Goal: Information Seeking & Learning: Learn about a topic

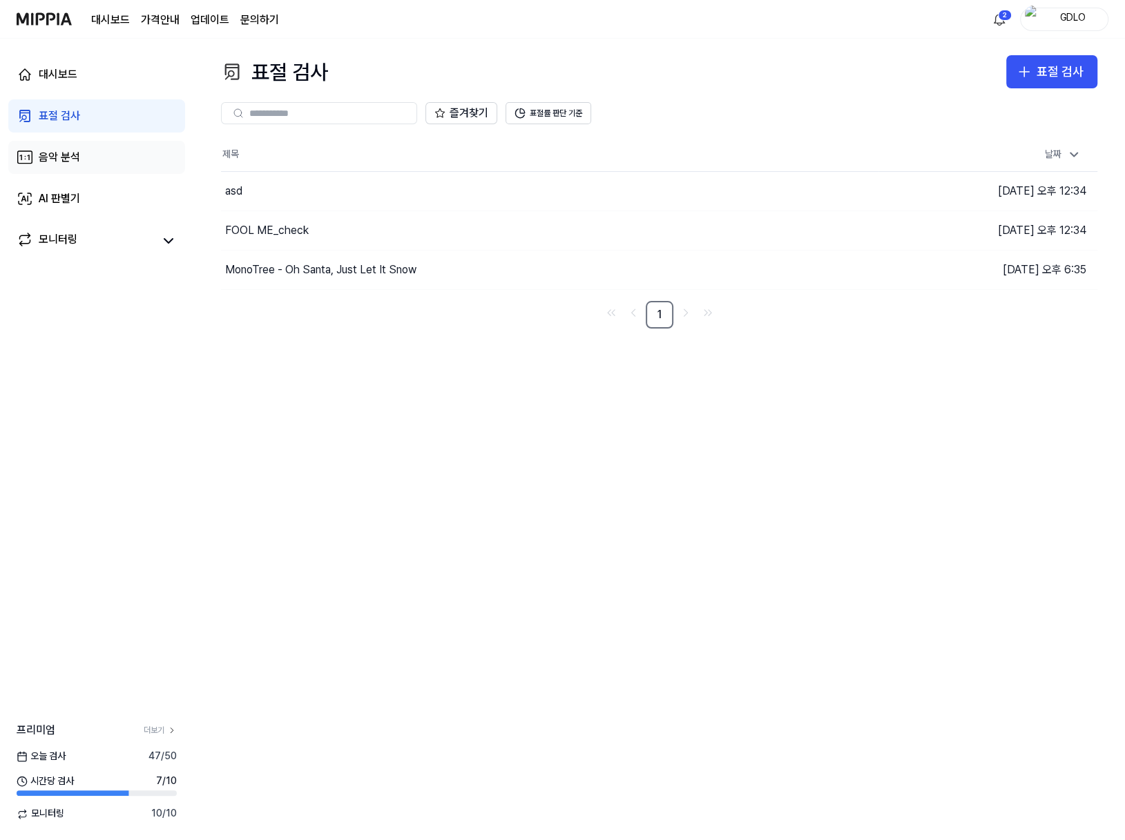
click at [60, 164] on div "음악 분석" at bounding box center [59, 157] width 41 height 17
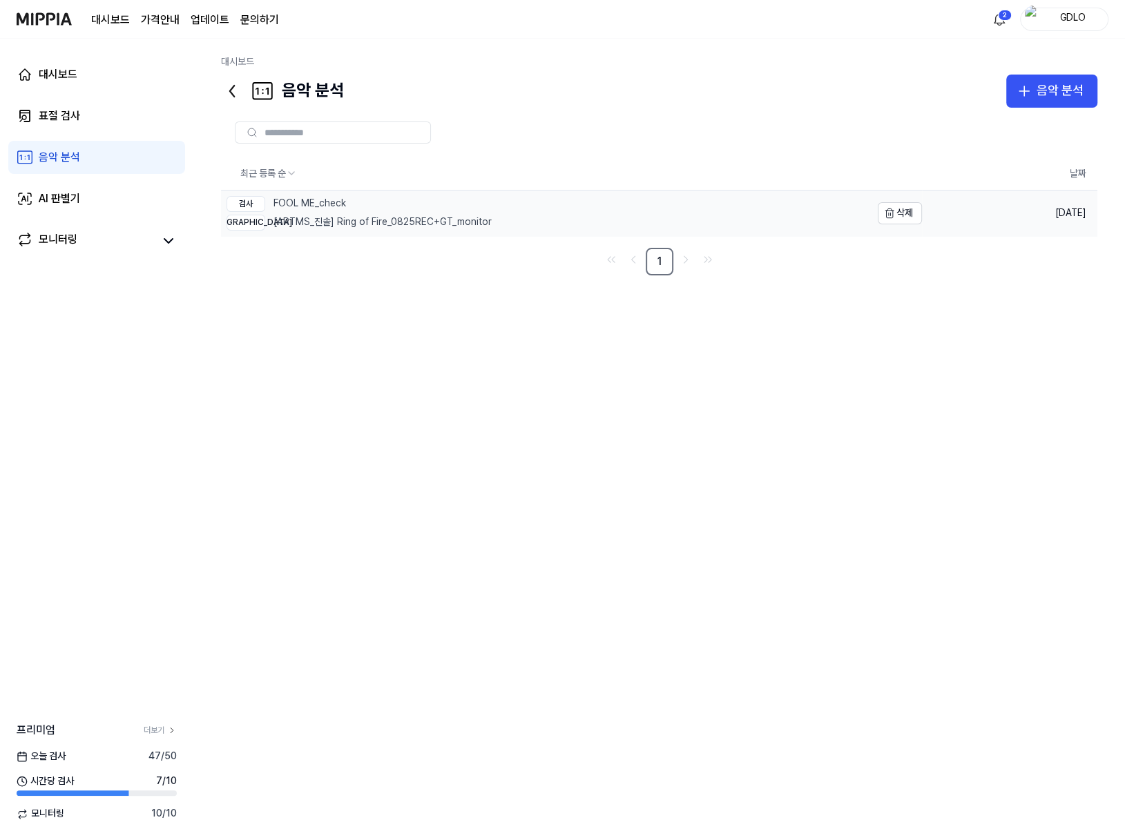
click at [629, 219] on link "검사 FOOL ME_check 비교 [ARTMS_진솔] Ring of Fire_0825REC+GT_monitor" at bounding box center [546, 214] width 650 height 46
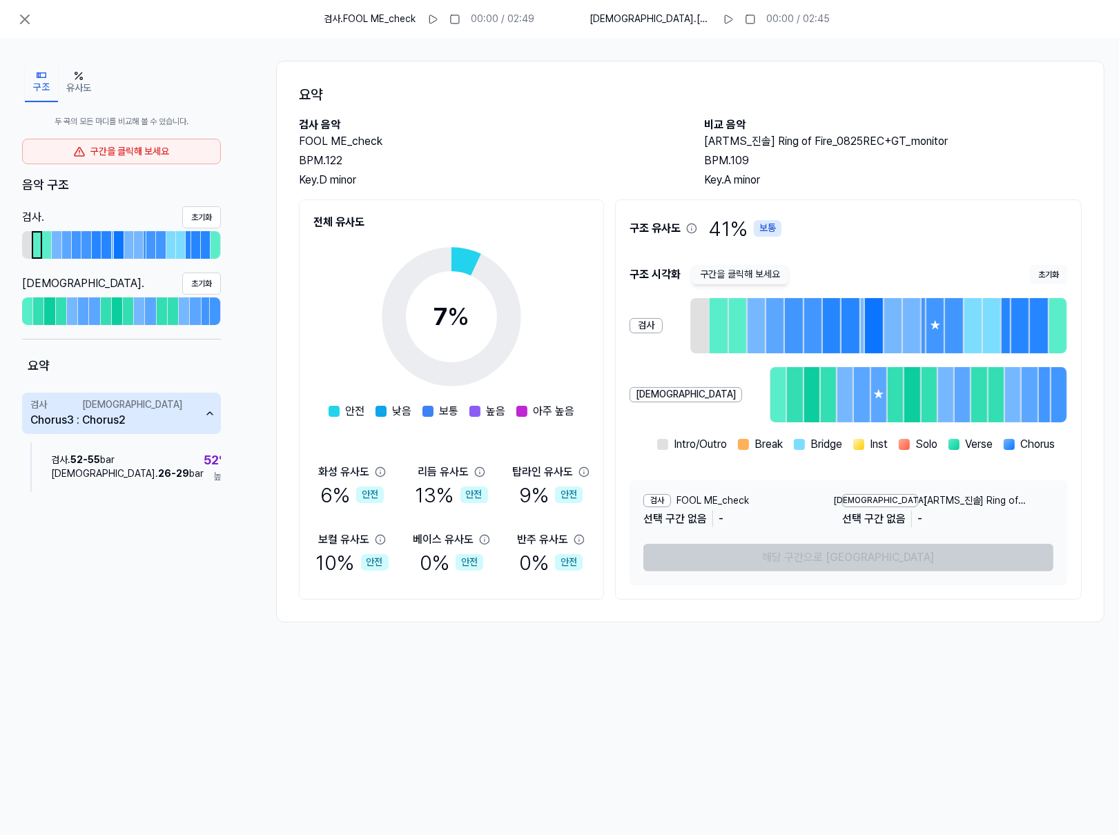
click at [39, 242] on div at bounding box center [36, 245] width 7 height 25
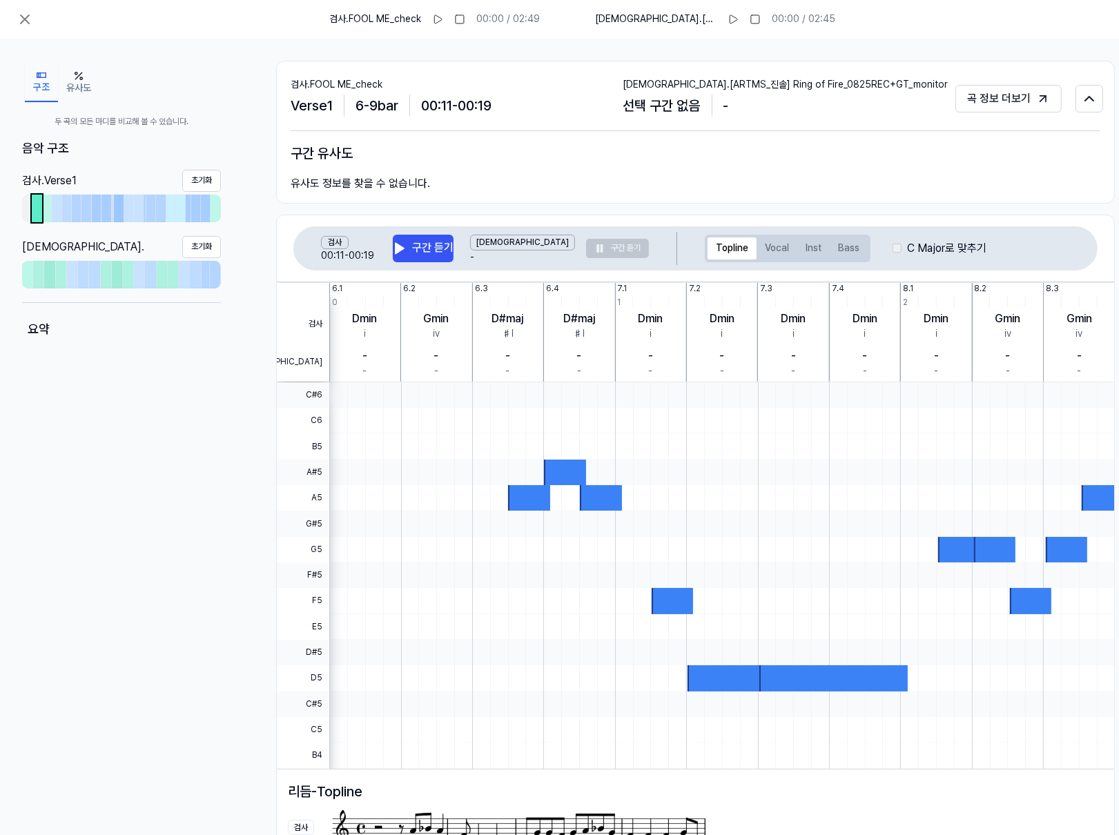
click at [893, 249] on div "C Major로 맞추기" at bounding box center [940, 248] width 94 height 17
click at [893, 244] on div "C Major로 맞추기" at bounding box center [940, 248] width 94 height 17
click at [907, 246] on label "C Major로 맞추기" at bounding box center [946, 248] width 79 height 17
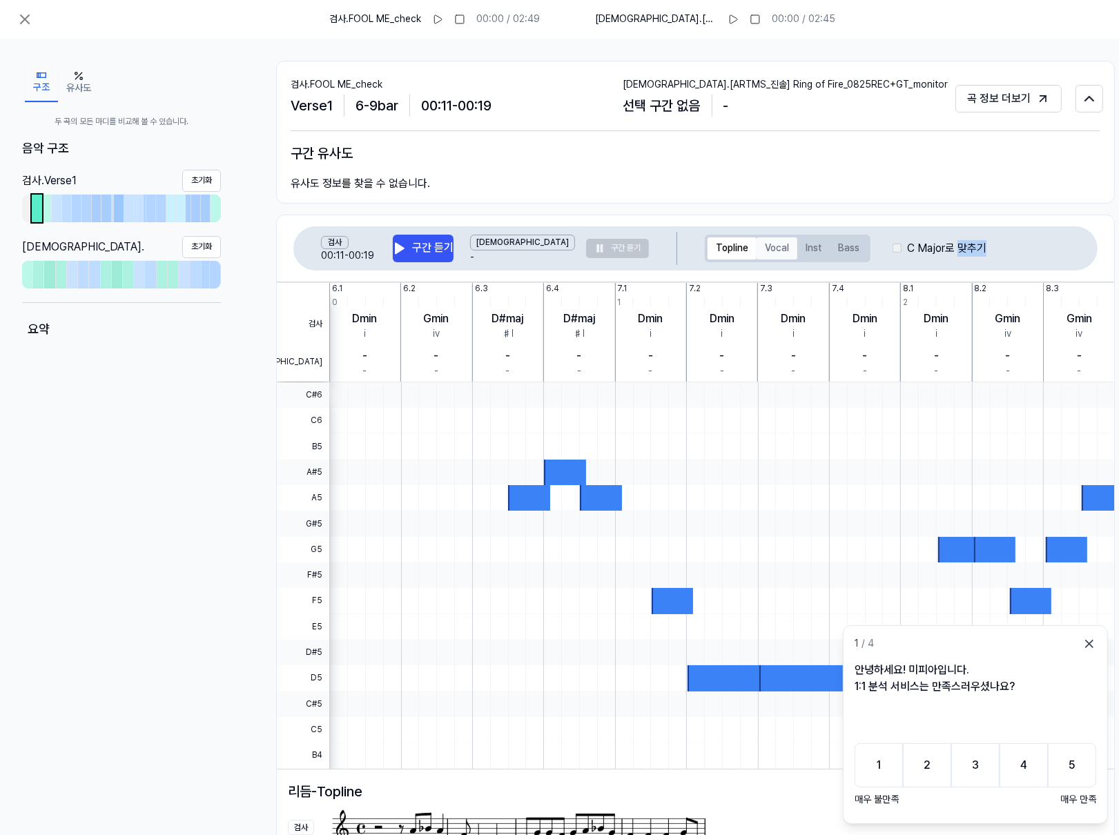
click at [757, 244] on button "Vocal" at bounding box center [777, 248] width 41 height 22
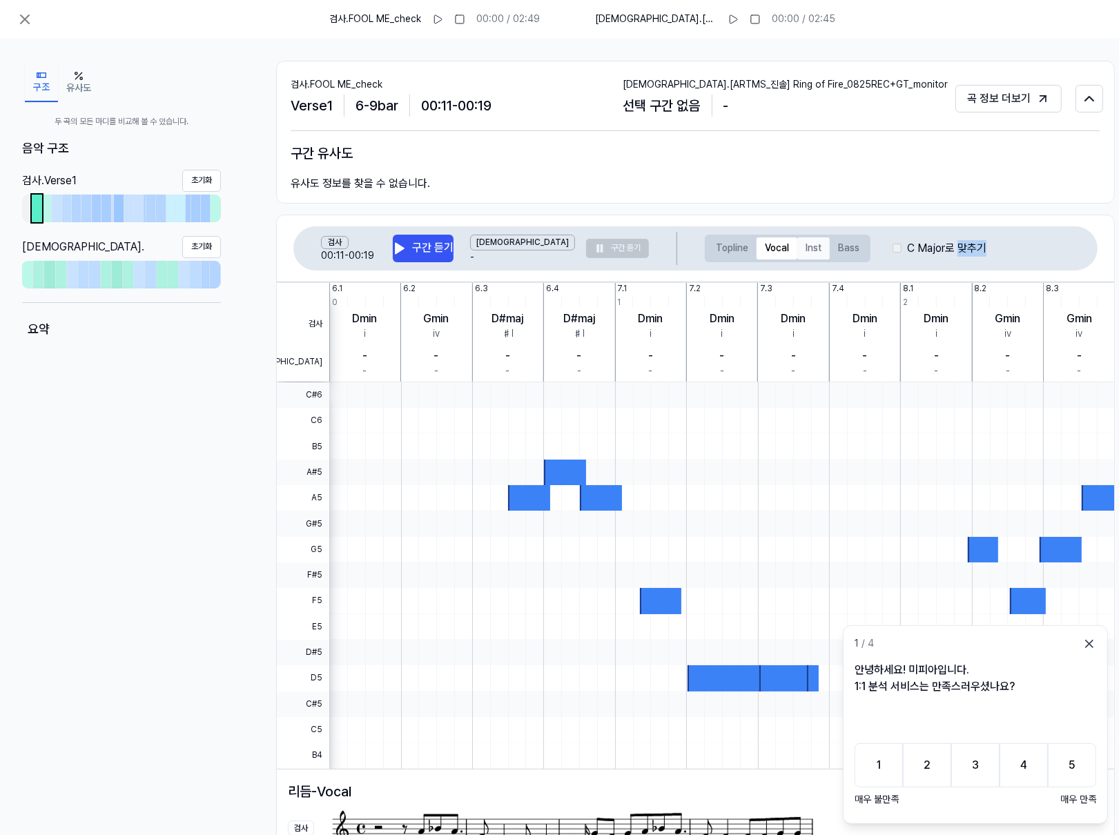
click at [797, 245] on button "Inst" at bounding box center [813, 248] width 32 height 22
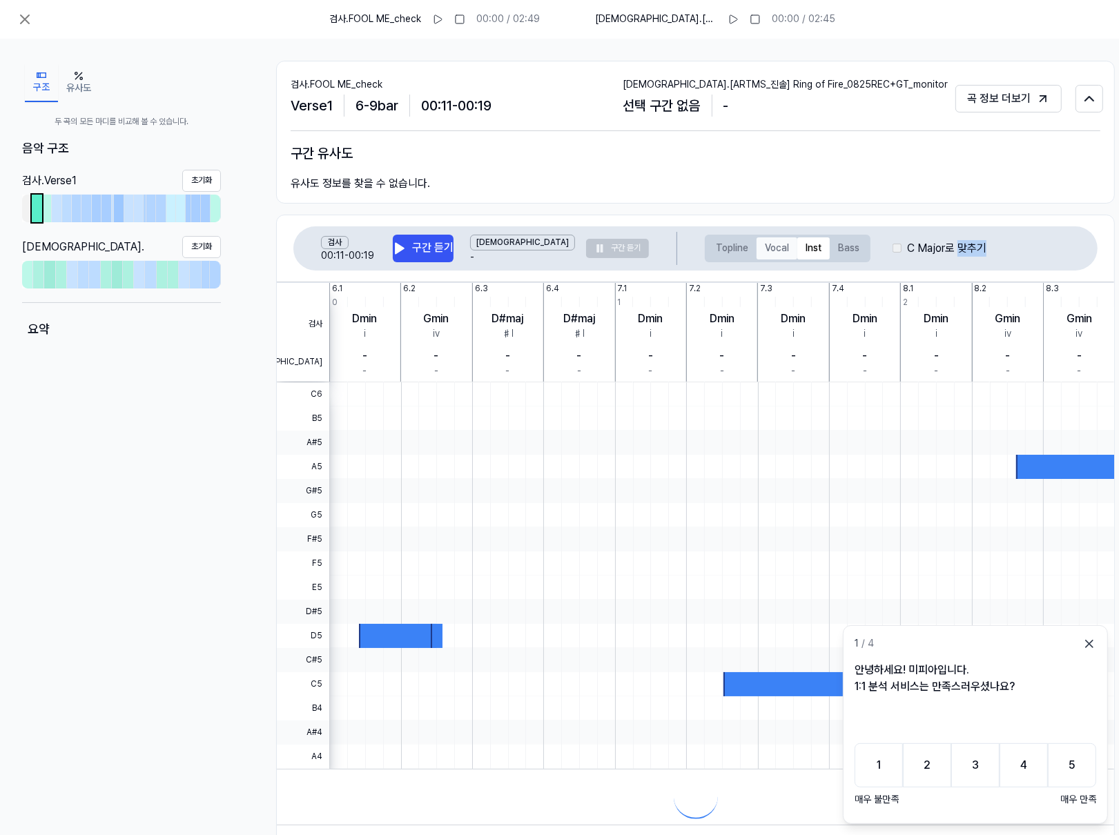
click at [757, 242] on button "Vocal" at bounding box center [777, 248] width 41 height 22
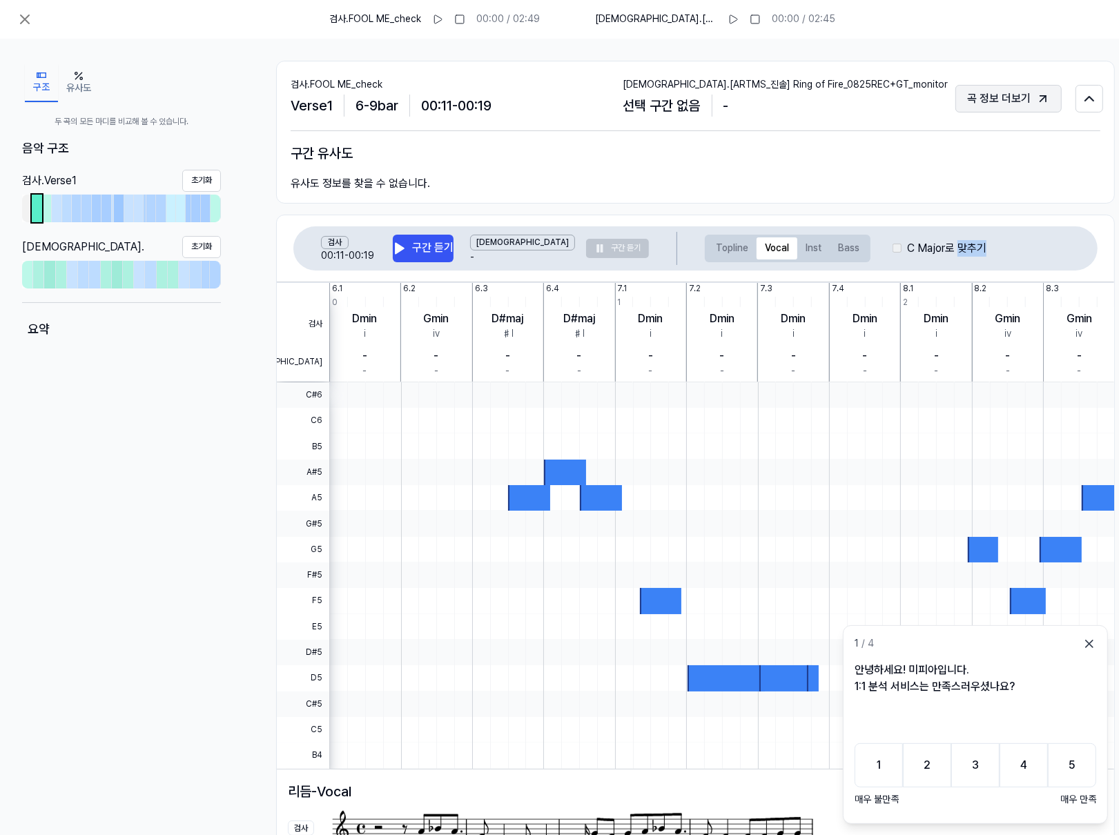
click at [1011, 99] on button "곡 정보 더보기" at bounding box center [1008, 99] width 106 height 28
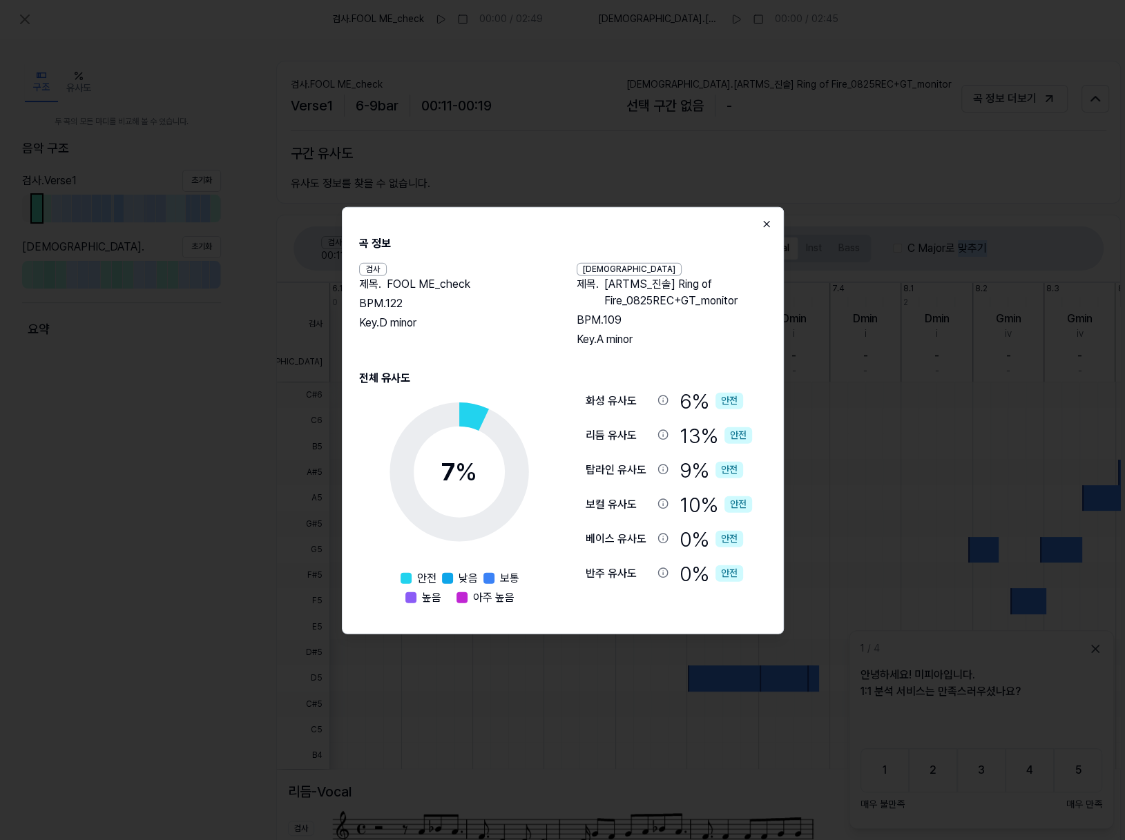
click at [761, 220] on icon "button" at bounding box center [766, 223] width 11 height 11
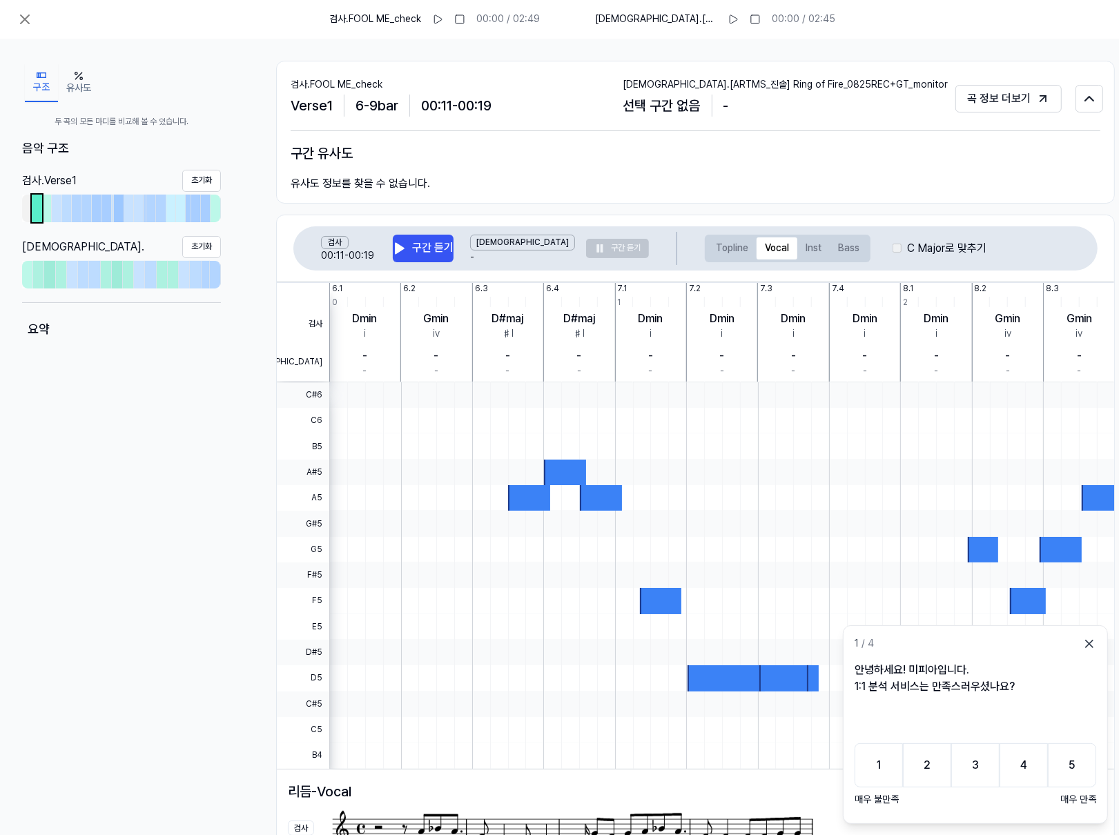
click at [267, 52] on div "구조 유사도 두 곡의 모든 마디를 비교해 볼 수 있습니다. 음악 구조 검사 . Verse 1 초기화 비교 . 초기화 요약 검사 . FOOL M…" at bounding box center [568, 541] width 1137 height 1005
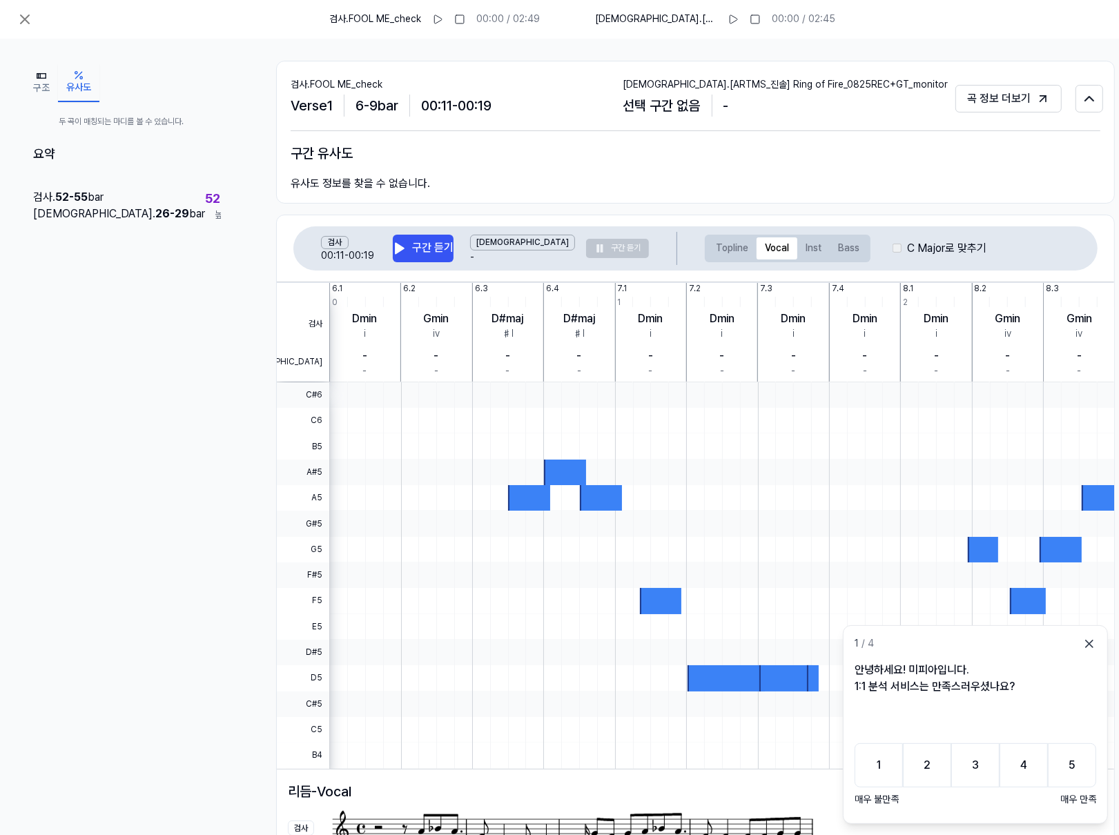
click at [86, 76] on button "유사도" at bounding box center [78, 83] width 41 height 39
click at [110, 202] on div "검사 . 52 - 55 bar 비교 . 26 - 29 bar 52 % 높음" at bounding box center [121, 206] width 199 height 50
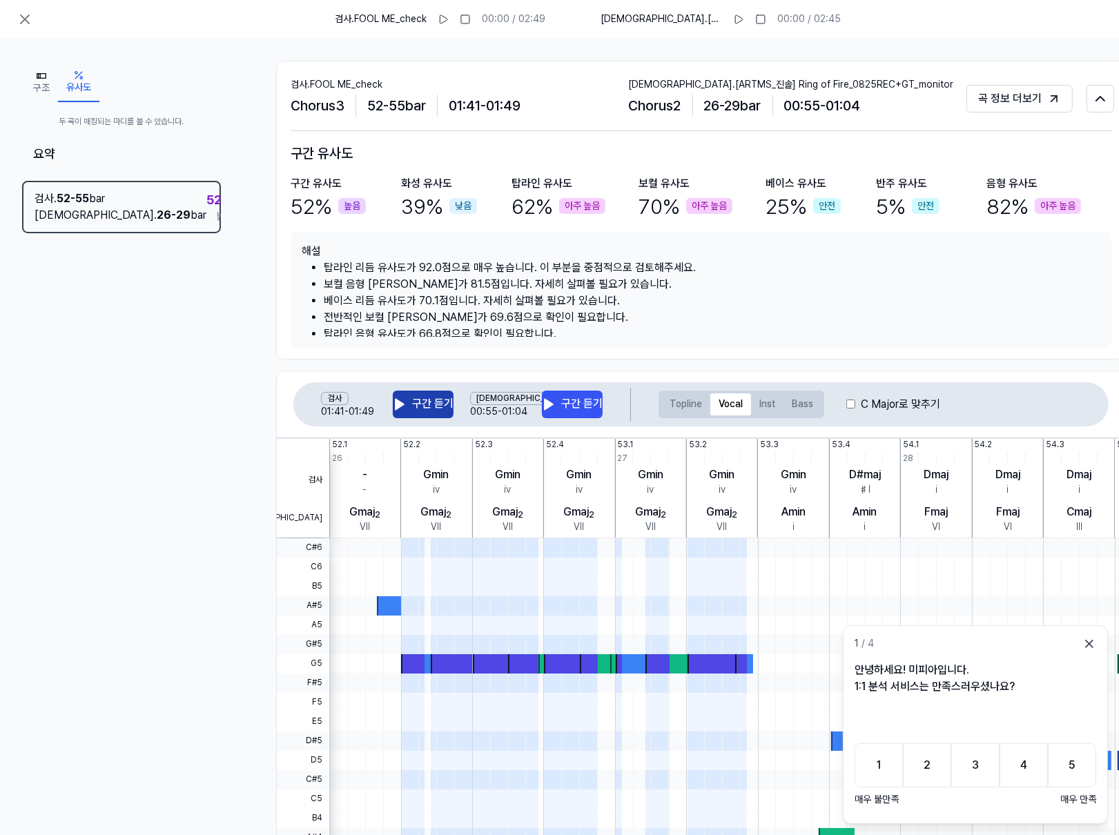
click at [410, 400] on button "구간 듣기" at bounding box center [423, 405] width 61 height 28
click at [565, 398] on button "구간 듣기" at bounding box center [572, 405] width 61 height 28
click at [411, 406] on button "구간 듣기" at bounding box center [423, 405] width 61 height 28
click at [418, 406] on button "구간 듣기" at bounding box center [423, 405] width 61 height 28
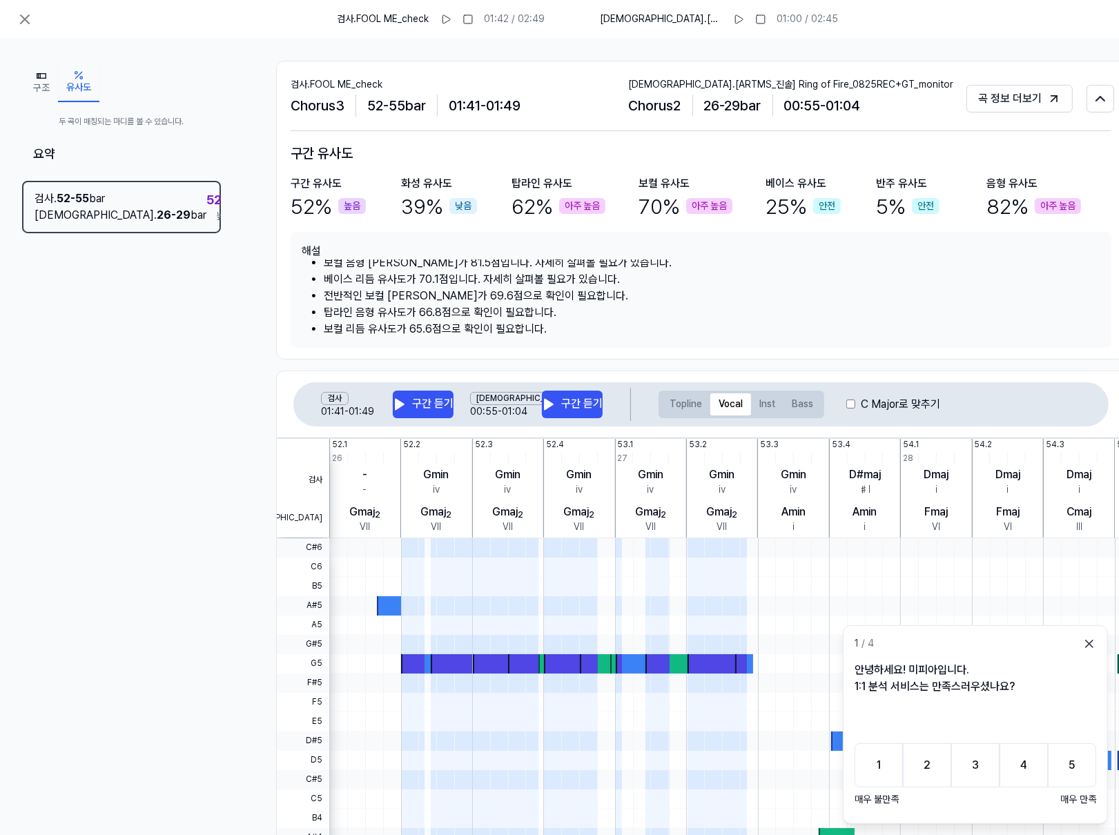
click at [1047, 186] on div "음형 유사도 82 % 아주 높음" at bounding box center [1033, 198] width 95 height 46
